Goal: Transaction & Acquisition: Purchase product/service

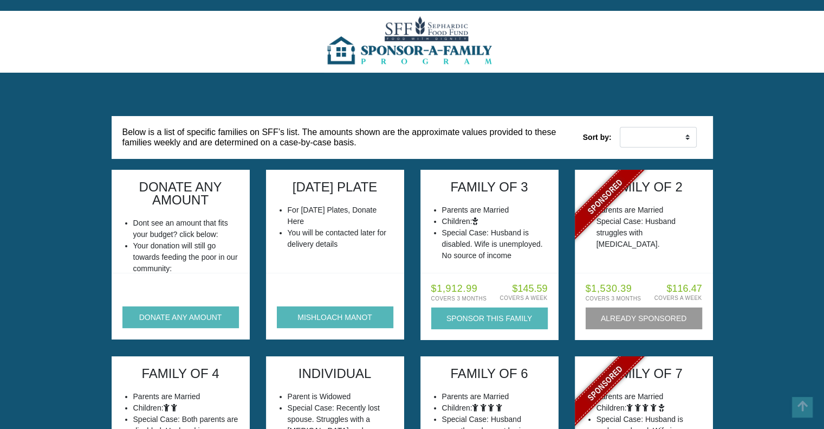
drag, startPoint x: 410, startPoint y: 233, endPoint x: 422, endPoint y: 118, distance: 116.0
click at [188, 315] on button "DONATE ANY AMOUNT" at bounding box center [180, 317] width 117 height 22
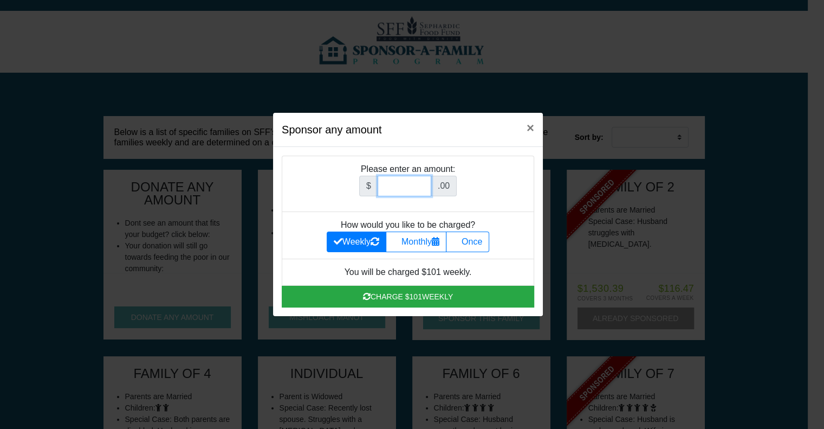
click at [412, 182] on input "Amount (to the nearest dollar)" at bounding box center [405, 186] width 54 height 21
click at [473, 245] on label "Once" at bounding box center [467, 241] width 43 height 21
click at [460, 242] on input "Once" at bounding box center [456, 238] width 7 height 7
radio input "true"
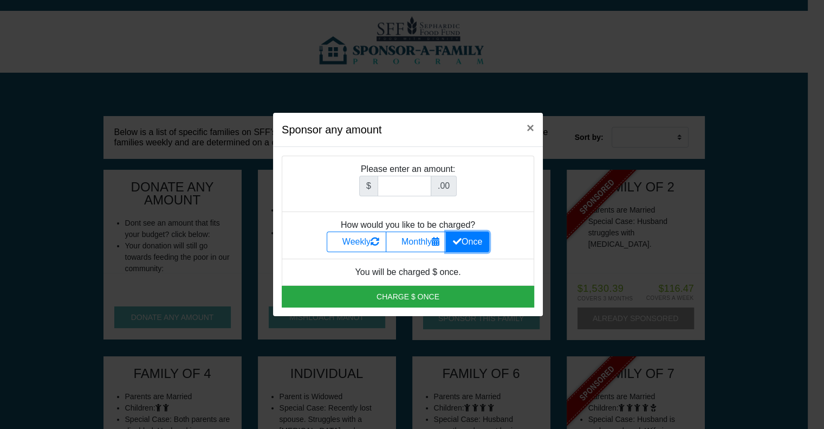
click at [386, 173] on li "Please enter an amount: $ .00" at bounding box center [408, 184] width 253 height 56
click at [391, 184] on input "Amount (to the nearest dollar)" at bounding box center [405, 186] width 54 height 21
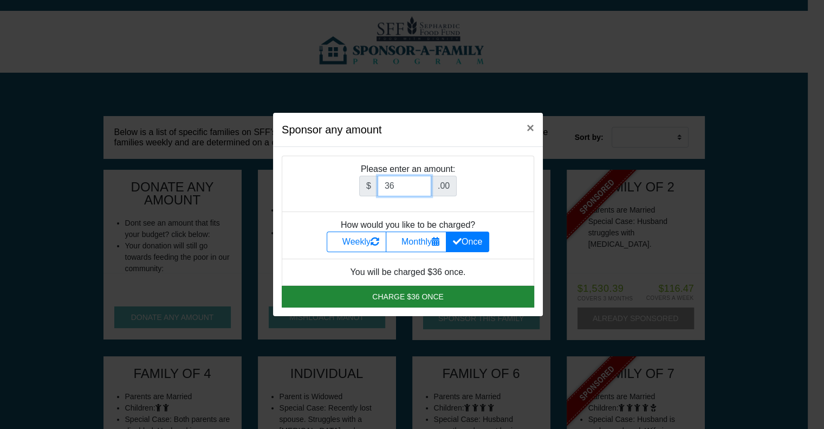
type input "36"
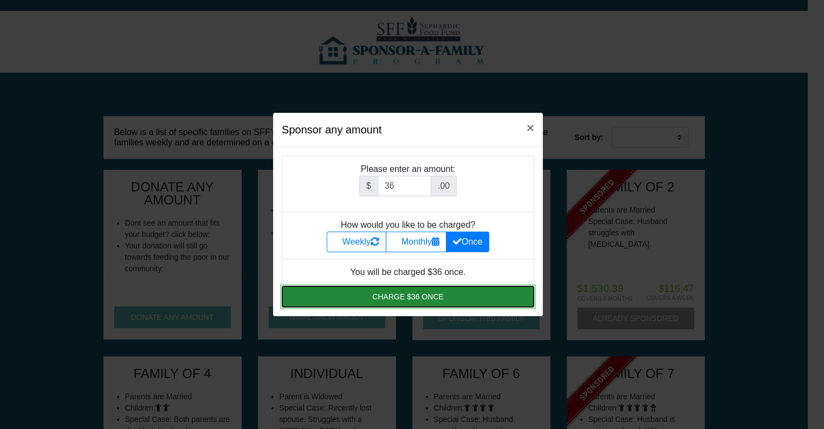
click at [431, 294] on button "Charge $36 once" at bounding box center [408, 297] width 253 height 22
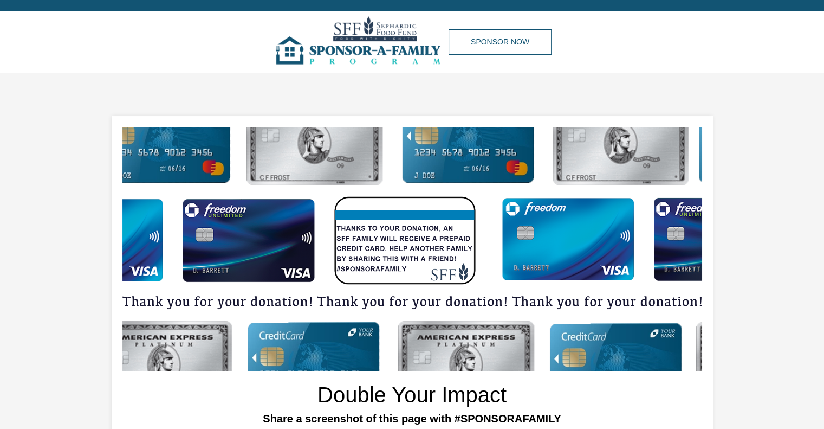
click at [357, 31] on img at bounding box center [361, 42] width 176 height 62
